Goal: Information Seeking & Learning: Learn about a topic

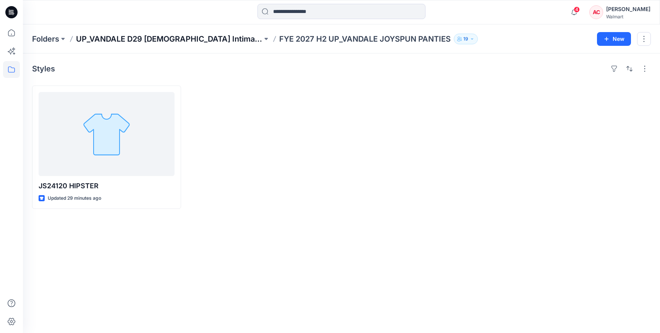
click at [209, 40] on p "UP_VANDALE D29 [DEMOGRAPHIC_DATA] Intimates - Joyspun" at bounding box center [169, 39] width 187 height 11
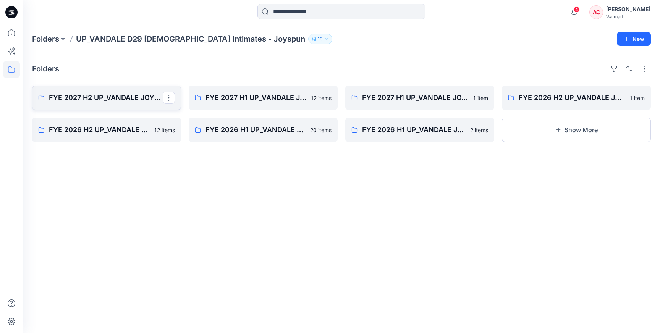
click at [100, 101] on p "FYE 2027 H2 UP_VANDALE JOYSPUN PANTIES" at bounding box center [106, 97] width 114 height 11
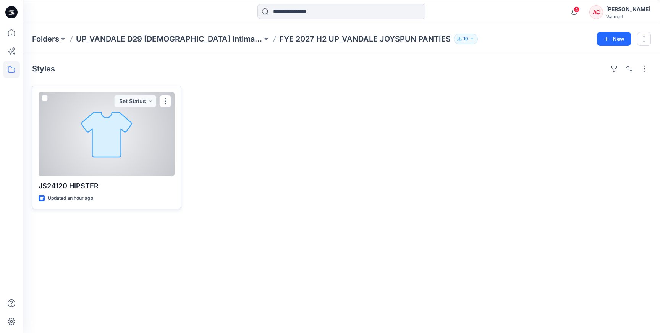
click at [101, 125] on div at bounding box center [107, 134] width 136 height 84
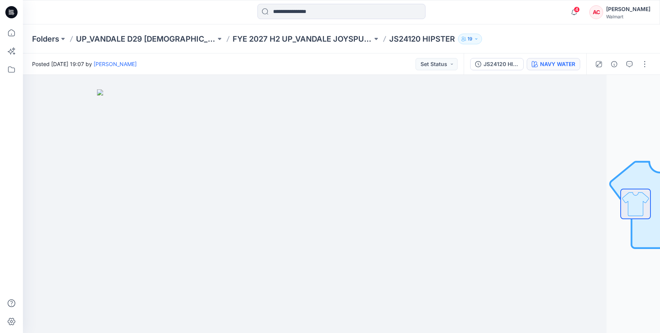
click at [541, 64] on div "NAVY WATER" at bounding box center [557, 64] width 35 height 8
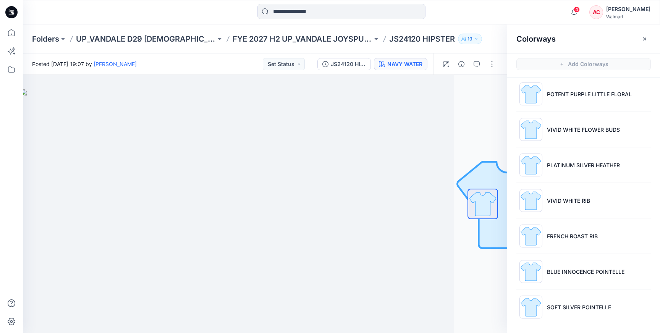
scroll to position [2, 0]
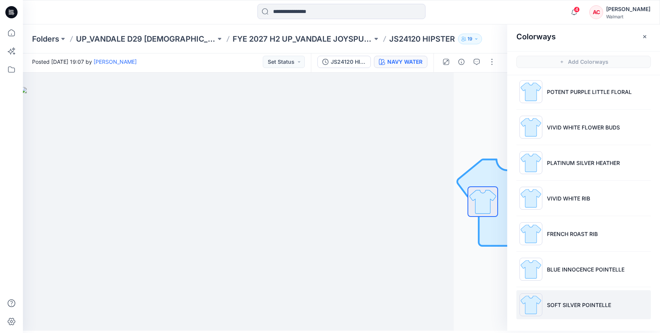
click at [592, 299] on li "SOFT SILVER POINTELLE" at bounding box center [584, 304] width 135 height 29
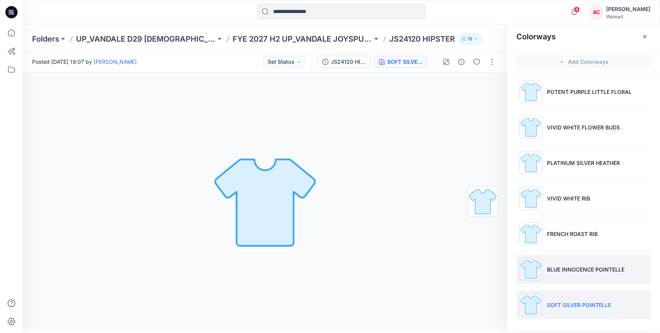
click at [580, 274] on li "BLUE INNOCENCE POINTELLE" at bounding box center [584, 269] width 135 height 29
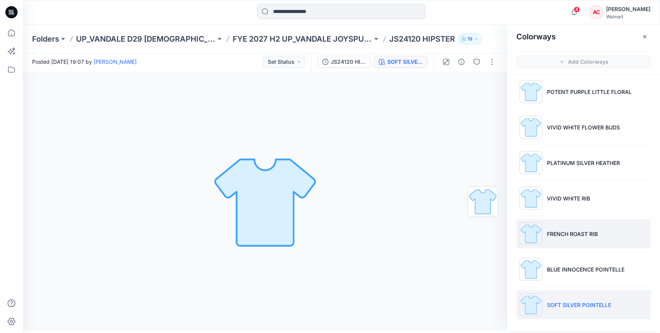
click at [572, 236] on p "FRENCH ROAST RIB" at bounding box center [572, 234] width 51 height 8
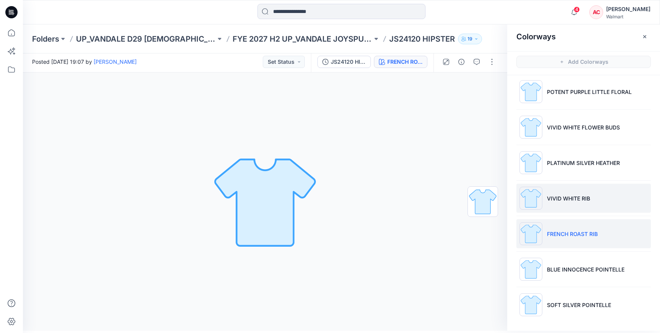
click at [563, 185] on li "VIVID WHITE RIB" at bounding box center [584, 198] width 135 height 29
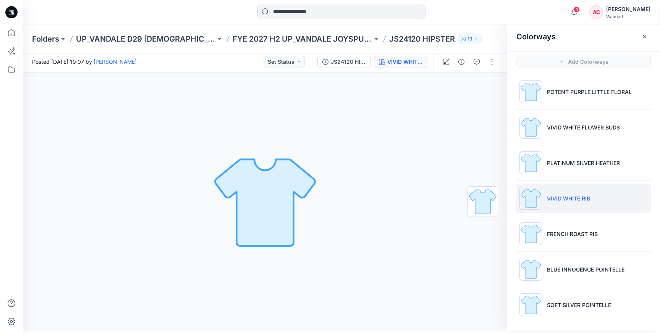
scroll to position [0, 0]
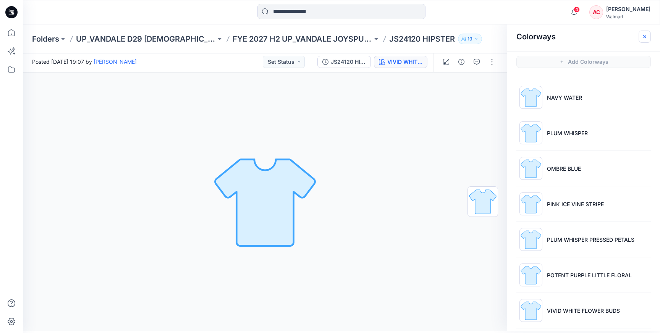
click at [647, 37] on icon "button" at bounding box center [645, 37] width 6 height 6
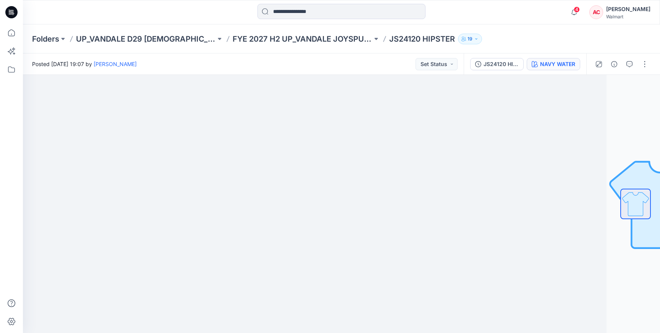
click at [548, 65] on div "NAVY WATER" at bounding box center [557, 64] width 35 height 8
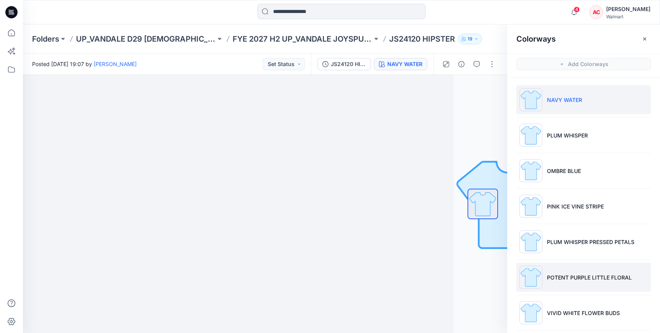
scroll to position [75, 0]
